Goal: Transaction & Acquisition: Purchase product/service

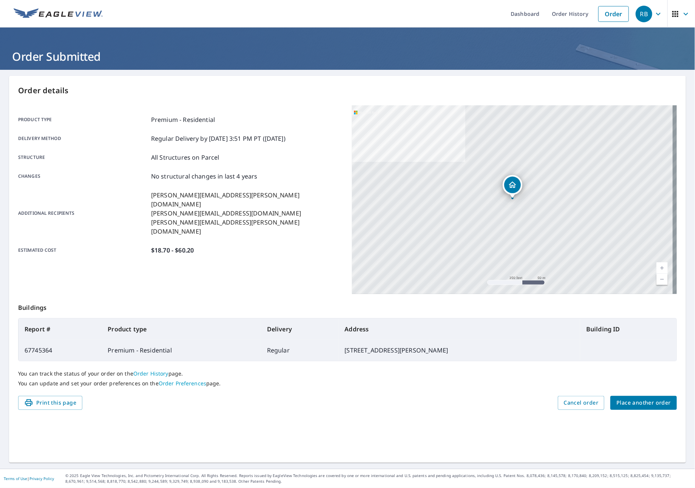
click at [629, 402] on span "Place another order" at bounding box center [643, 402] width 54 height 9
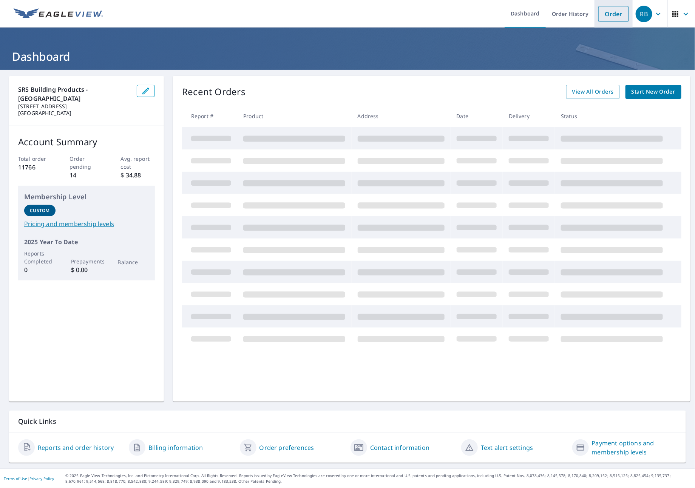
click at [622, 18] on li "Order" at bounding box center [613, 14] width 38 height 28
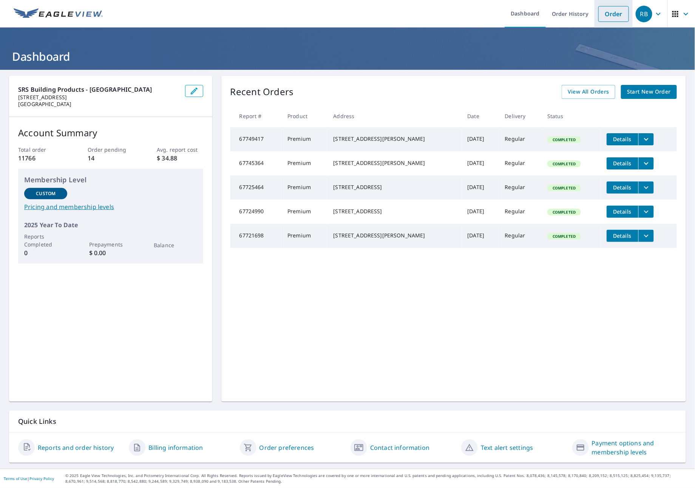
click at [601, 16] on link "Order" at bounding box center [613, 14] width 31 height 16
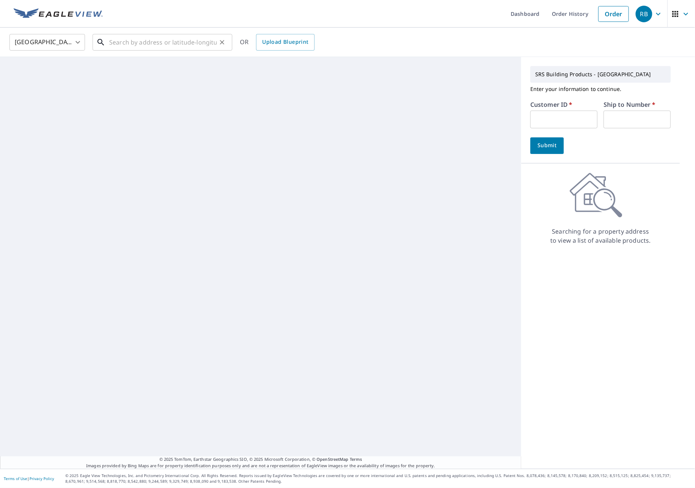
click at [138, 42] on input "text" at bounding box center [163, 42] width 108 height 21
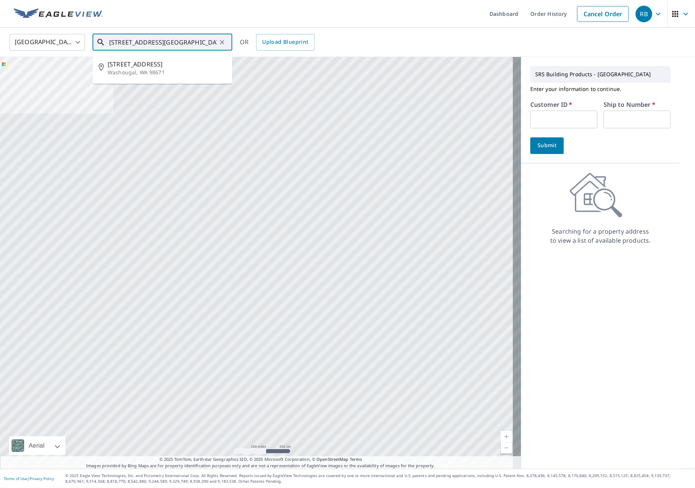
click at [173, 74] on p "Washougal, WA 98671" at bounding box center [167, 73] width 119 height 8
type input "2905 Main St Washougal, WA 98671"
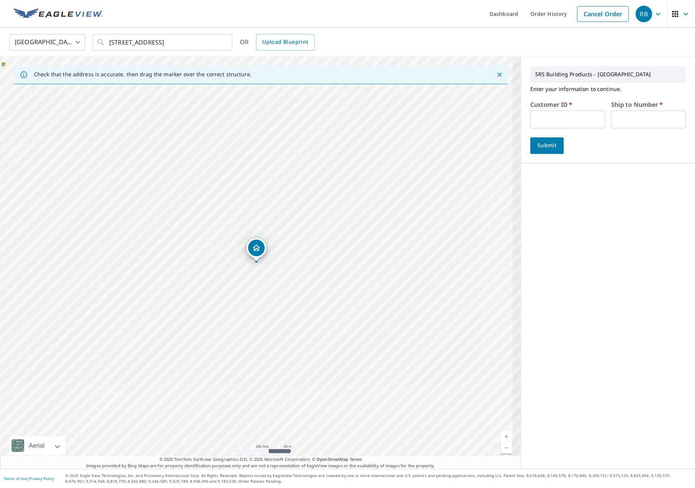
click at [554, 125] on input "text" at bounding box center [567, 120] width 75 height 18
type input "JJH307"
type input "1"
click at [538, 149] on span "Submit" at bounding box center [547, 145] width 22 height 9
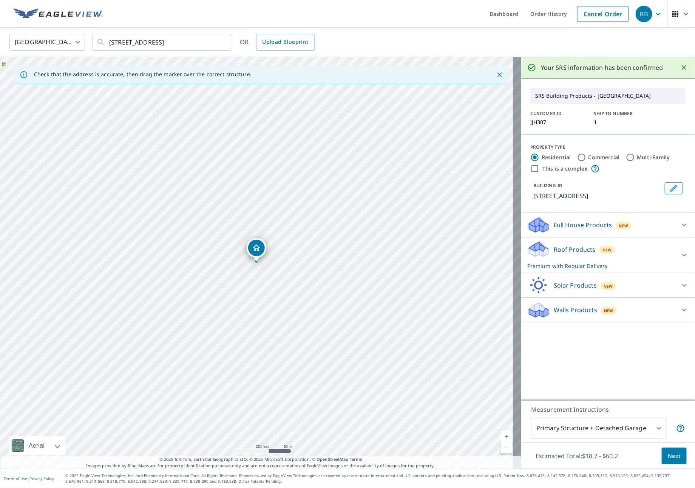
click at [627, 259] on div "Roof Products New Premium with Regular Delivery" at bounding box center [601, 255] width 148 height 29
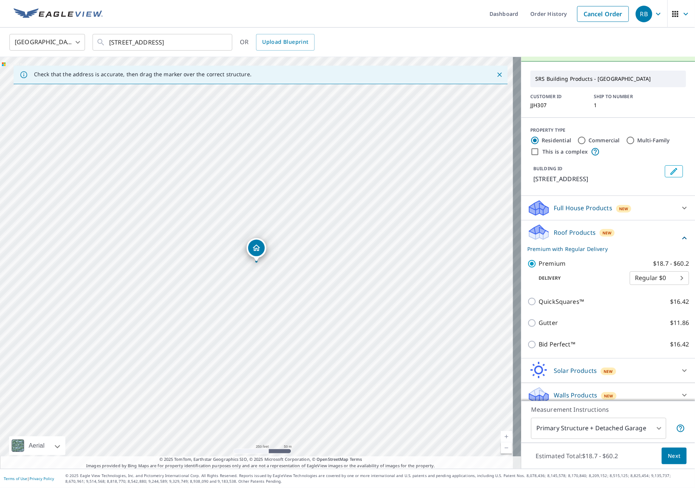
scroll to position [25, 0]
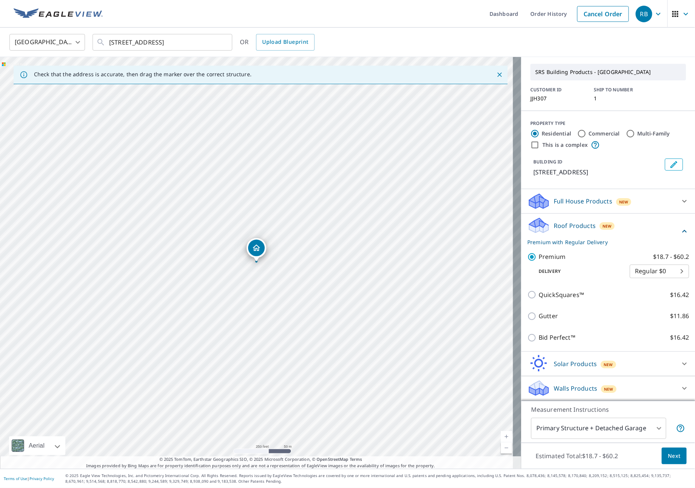
click at [644, 436] on body "RB RB Dashboard Order History Cancel Order RB United States US ​ 2905 Main St W…" at bounding box center [347, 244] width 695 height 488
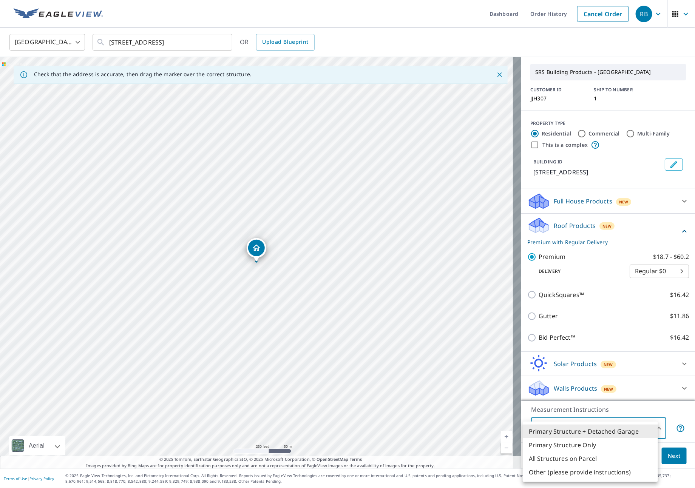
click at [587, 462] on li "All Structures on Parcel" at bounding box center [590, 459] width 135 height 14
type input "3"
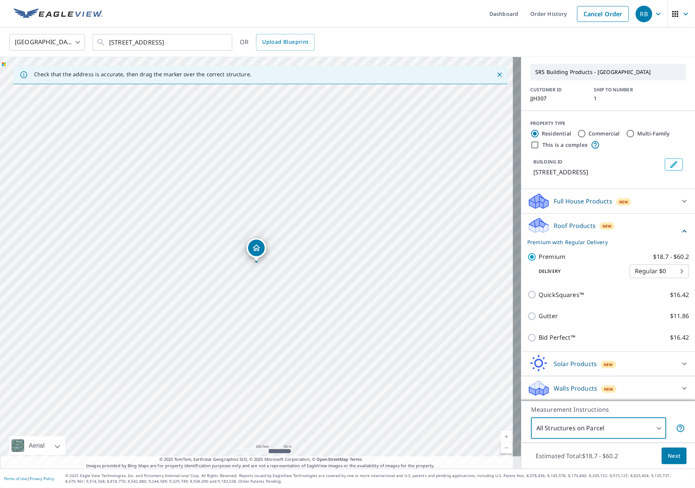
click at [669, 456] on span "Next" at bounding box center [674, 456] width 13 height 9
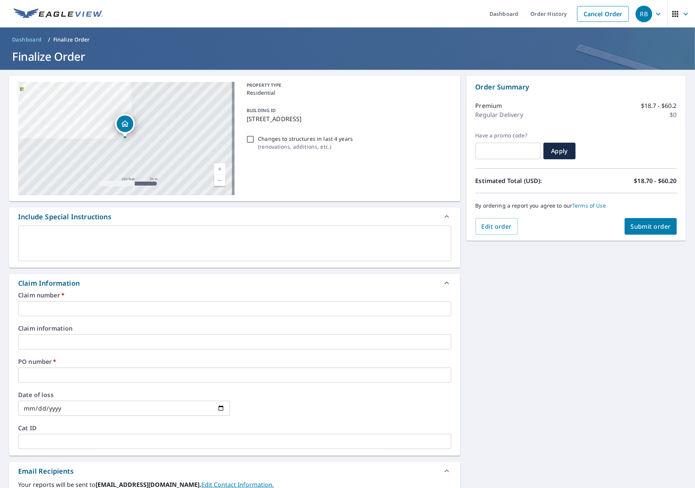
click at [56, 312] on input "text" at bounding box center [234, 308] width 433 height 15
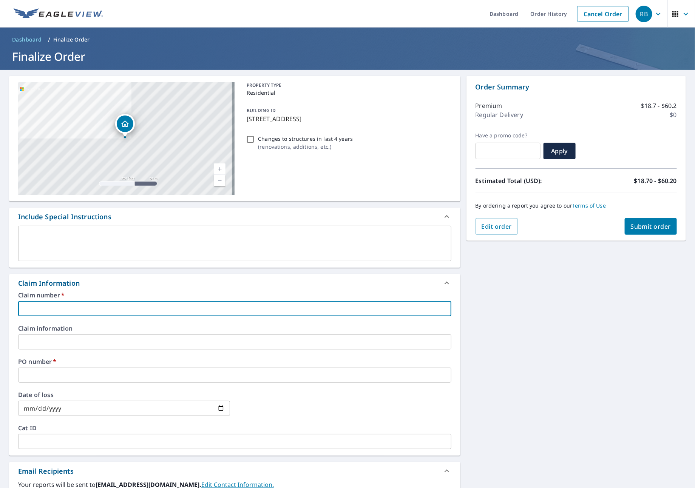
type input "J"
checkbox input "true"
type input "JN"
checkbox input "true"
type input "JNJ"
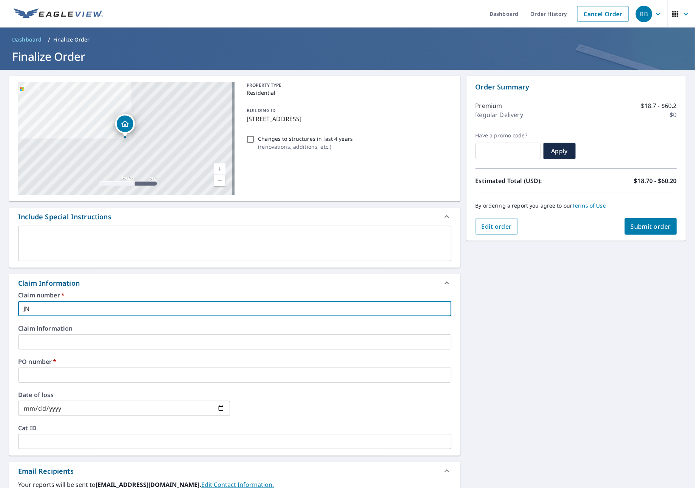
checkbox input "true"
type input "JNJ"
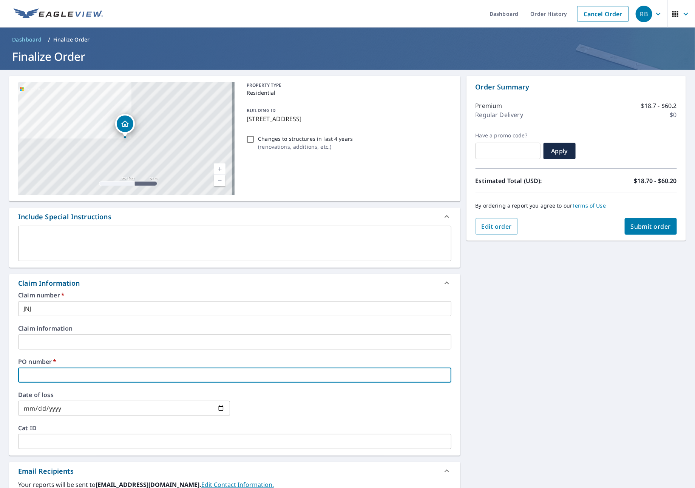
type input "J"
checkbox input "true"
type input "JN"
checkbox input "true"
type input "JNJ"
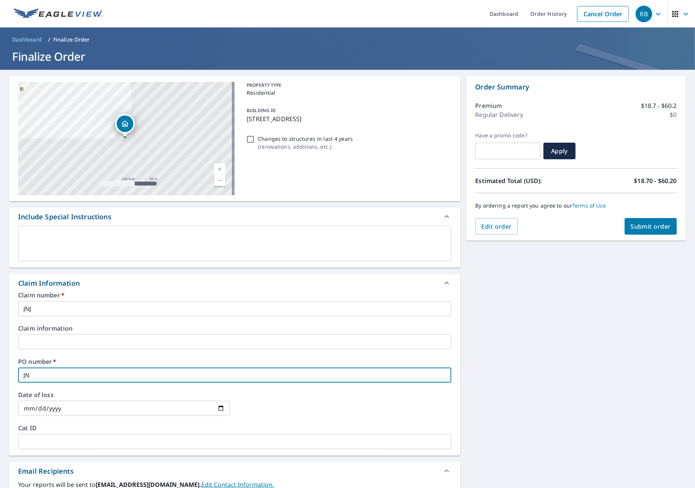
checkbox input "true"
type input "JNJ"
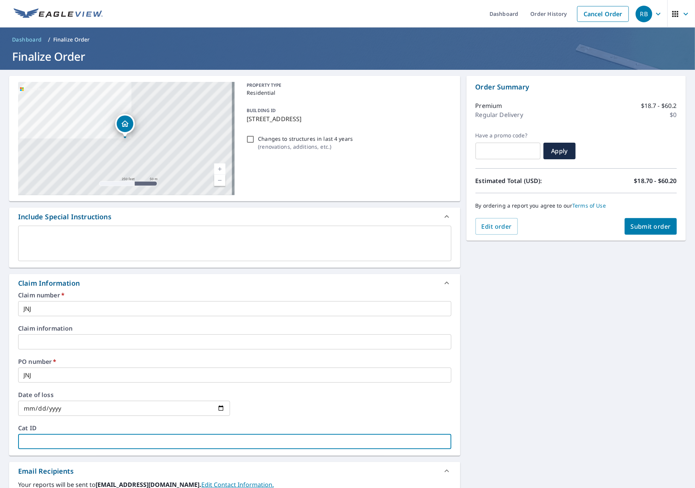
type input "J"
checkbox input "true"
type input "JN"
checkbox input "true"
type input "JNJ"
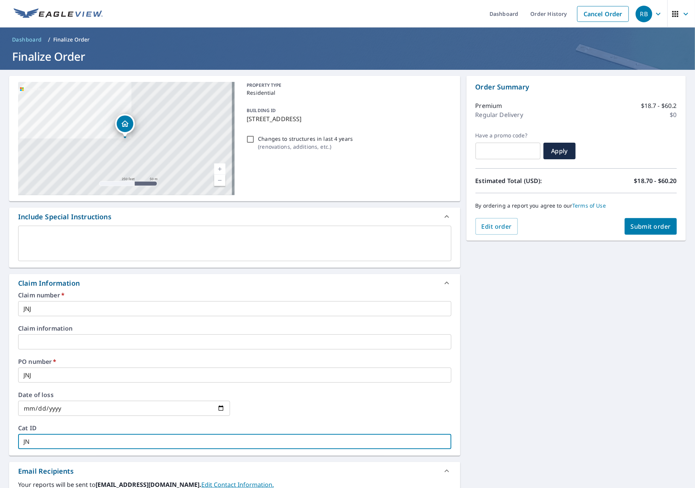
checkbox input "true"
type input "JNJ"
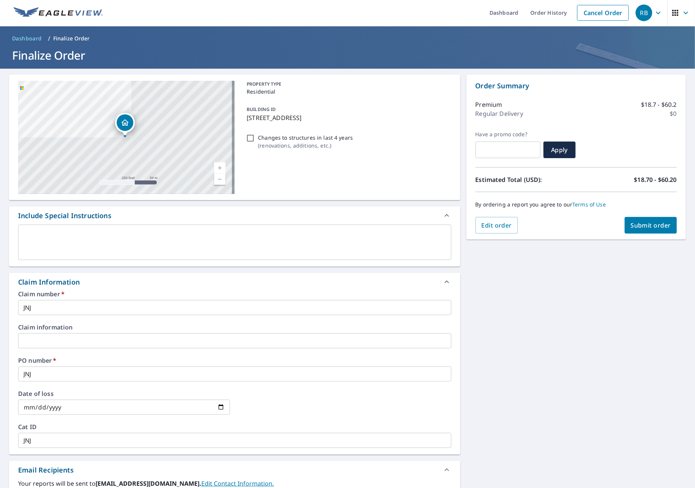
scroll to position [156, 0]
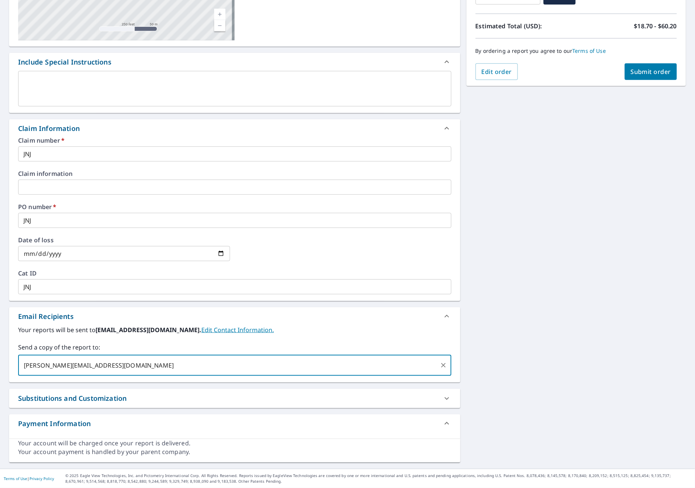
type input "COURTNEY@JNJROOFING.NET"
checkbox input "true"
type input "[PERSON_NAME][EMAIL_ADDRESS][DOMAIN_NAME]"
checkbox input "true"
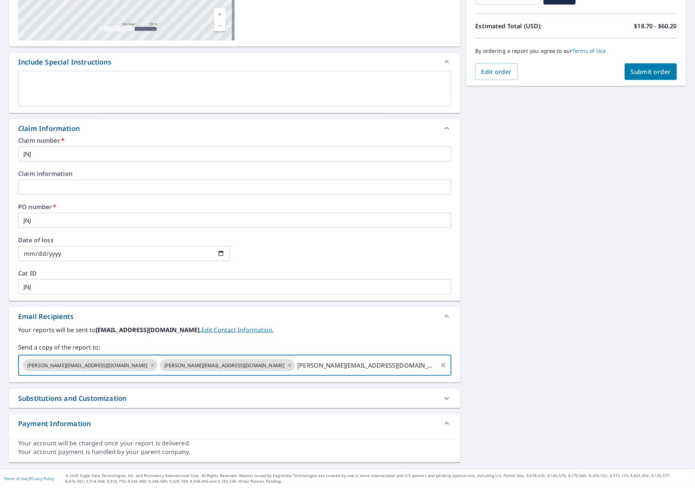
type input "TAYLOR@JNJROOFING.NET"
checkbox input "true"
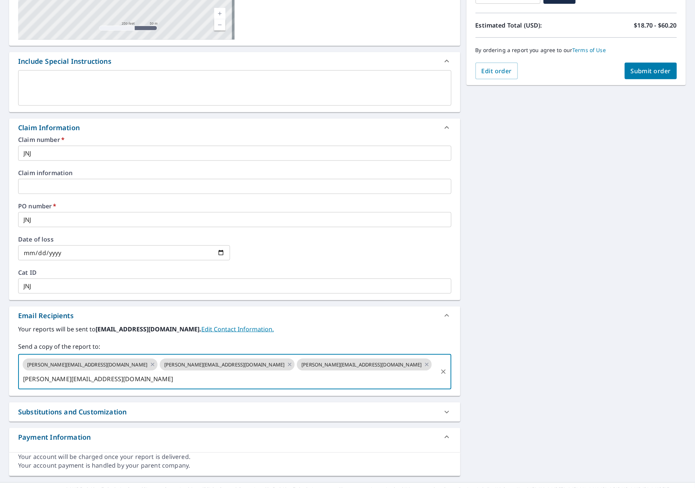
type input "ELIZABETH@JNJROOFING.NET"
click at [629, 66] on button "Submit order" at bounding box center [651, 71] width 52 height 17
checkbox input "true"
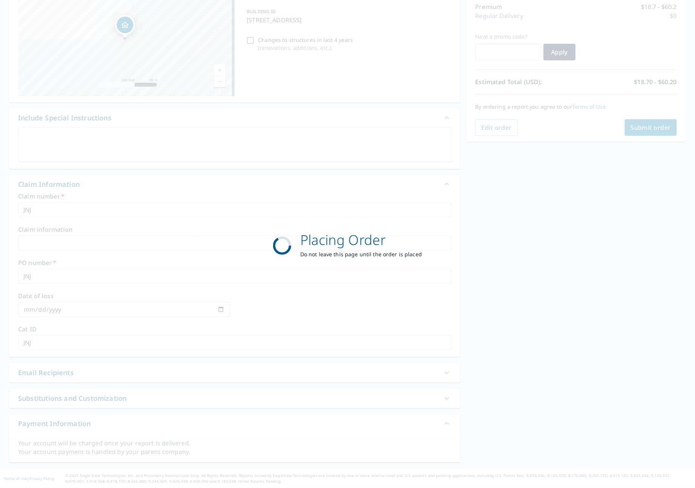
scroll to position [100, 0]
